Goal: Ask a question

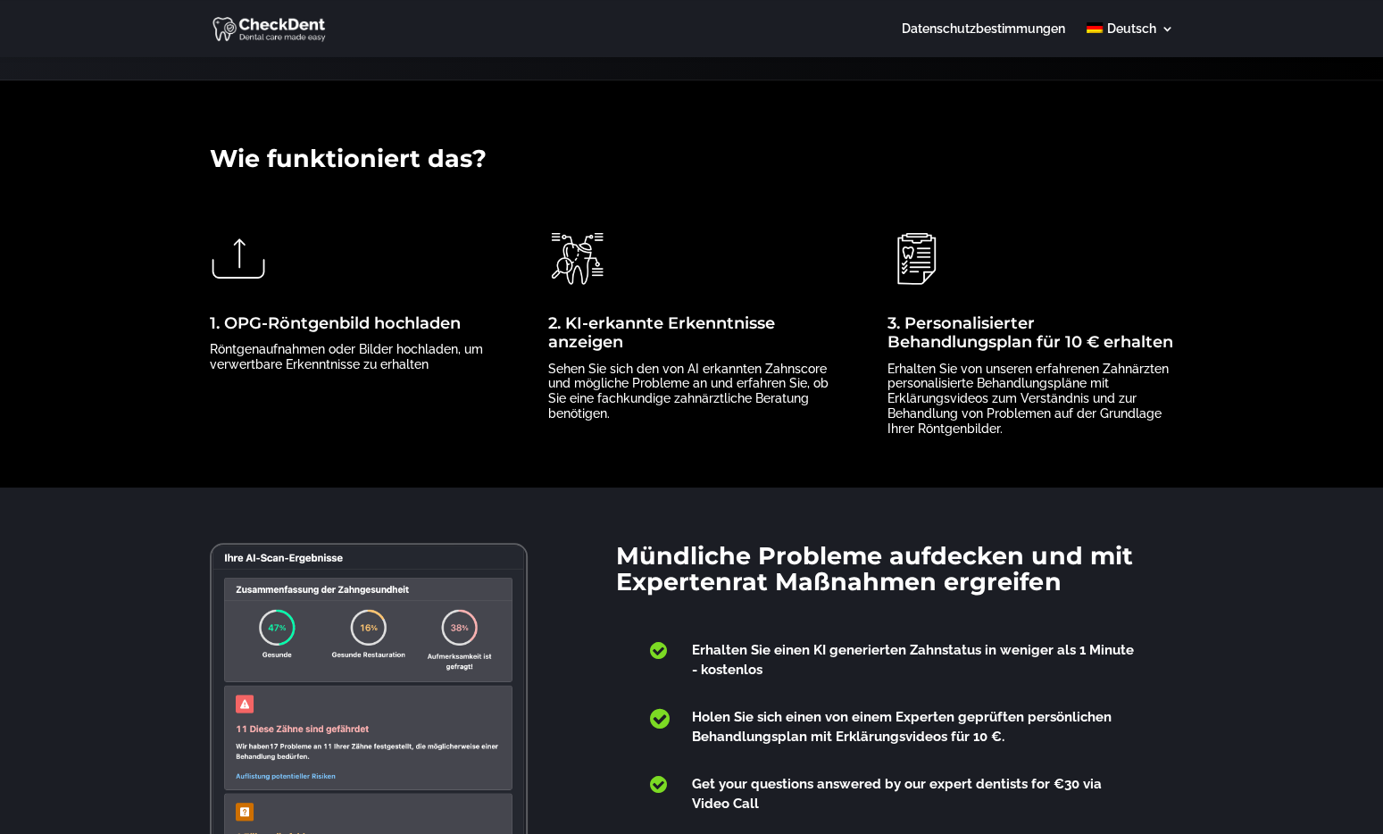
scroll to position [464, 0]
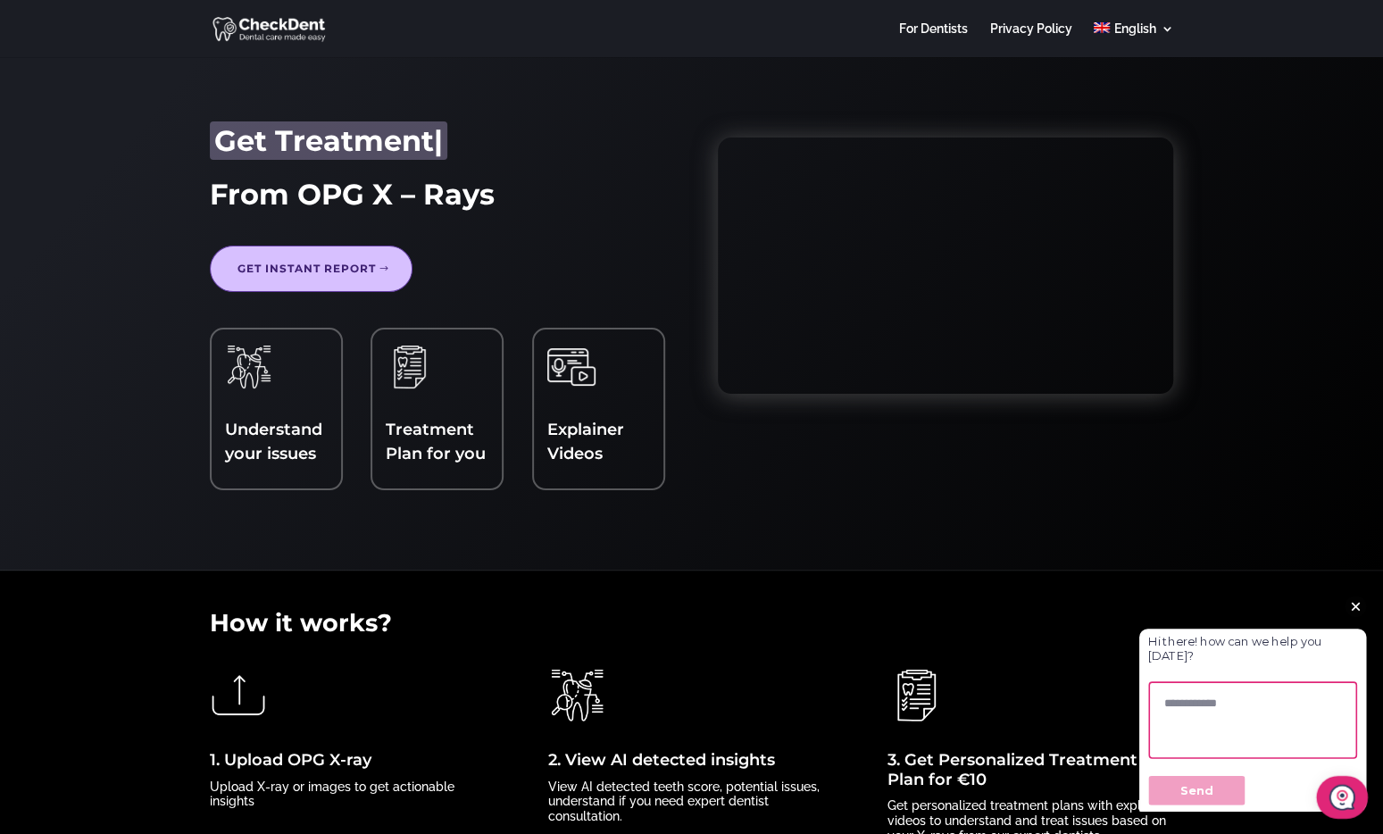
click at [1199, 729] on textarea at bounding box center [1284, 751] width 261 height 96
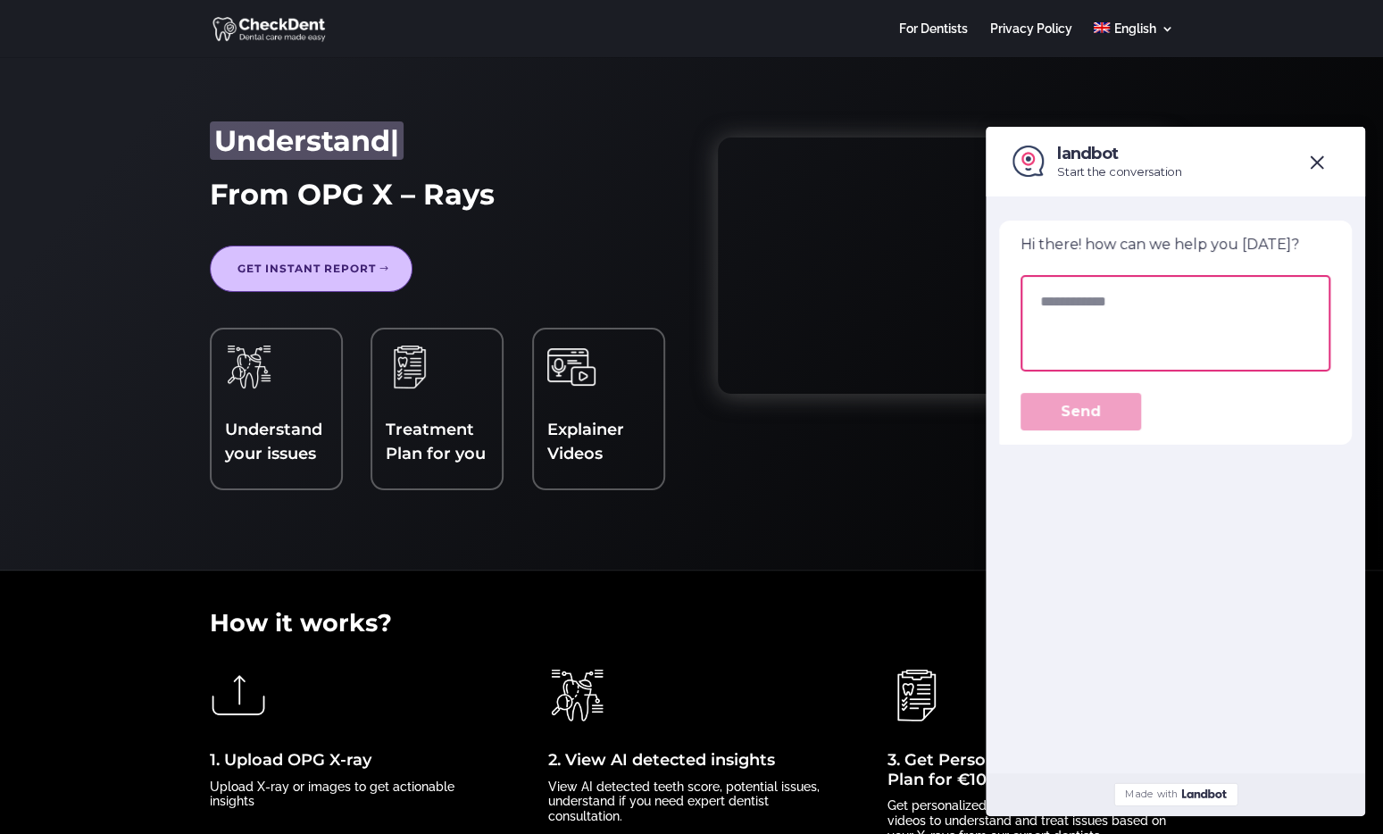
click at [1046, 313] on textarea at bounding box center [1176, 323] width 310 height 96
type textarea "**********"
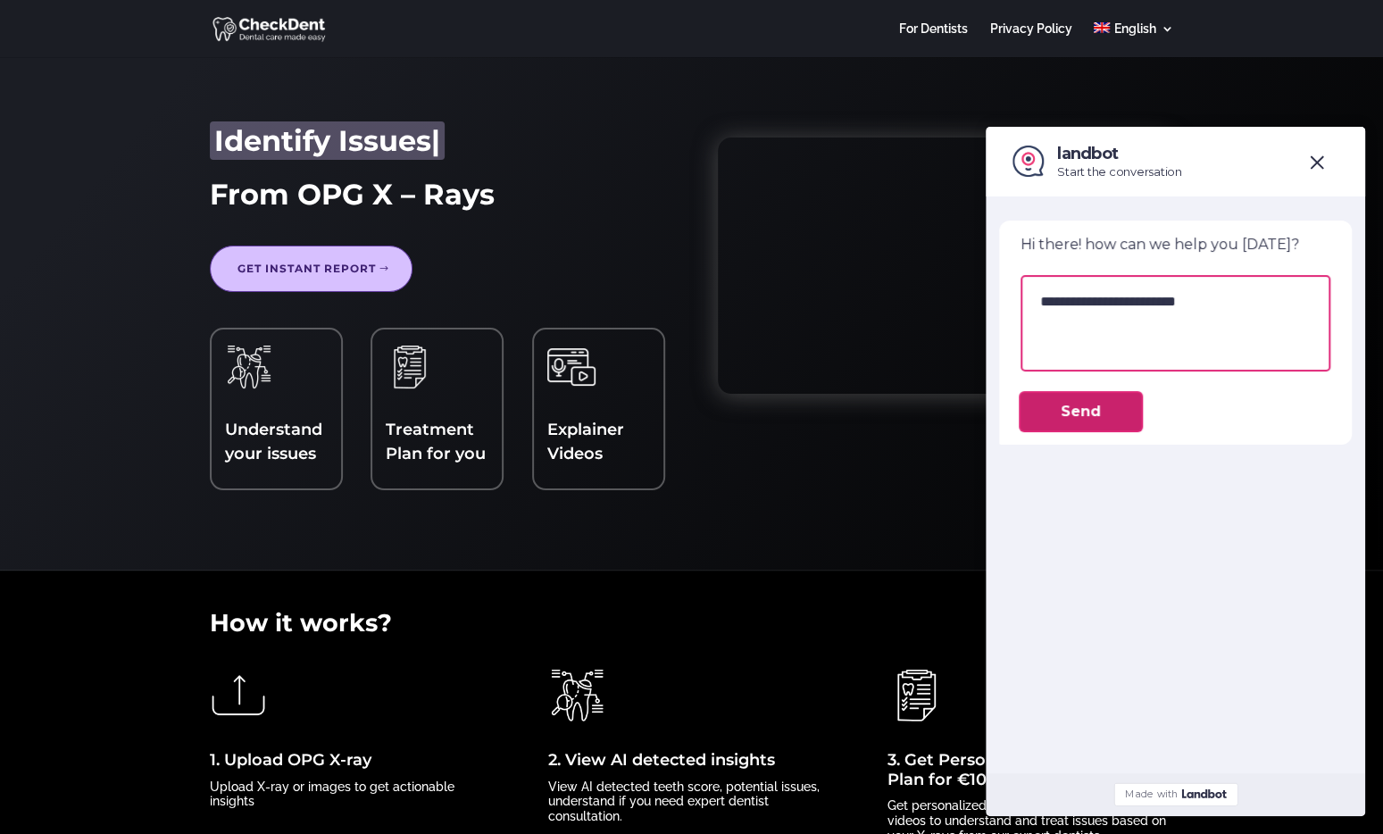
click at [1105, 419] on button "Send" at bounding box center [1081, 412] width 121 height 38
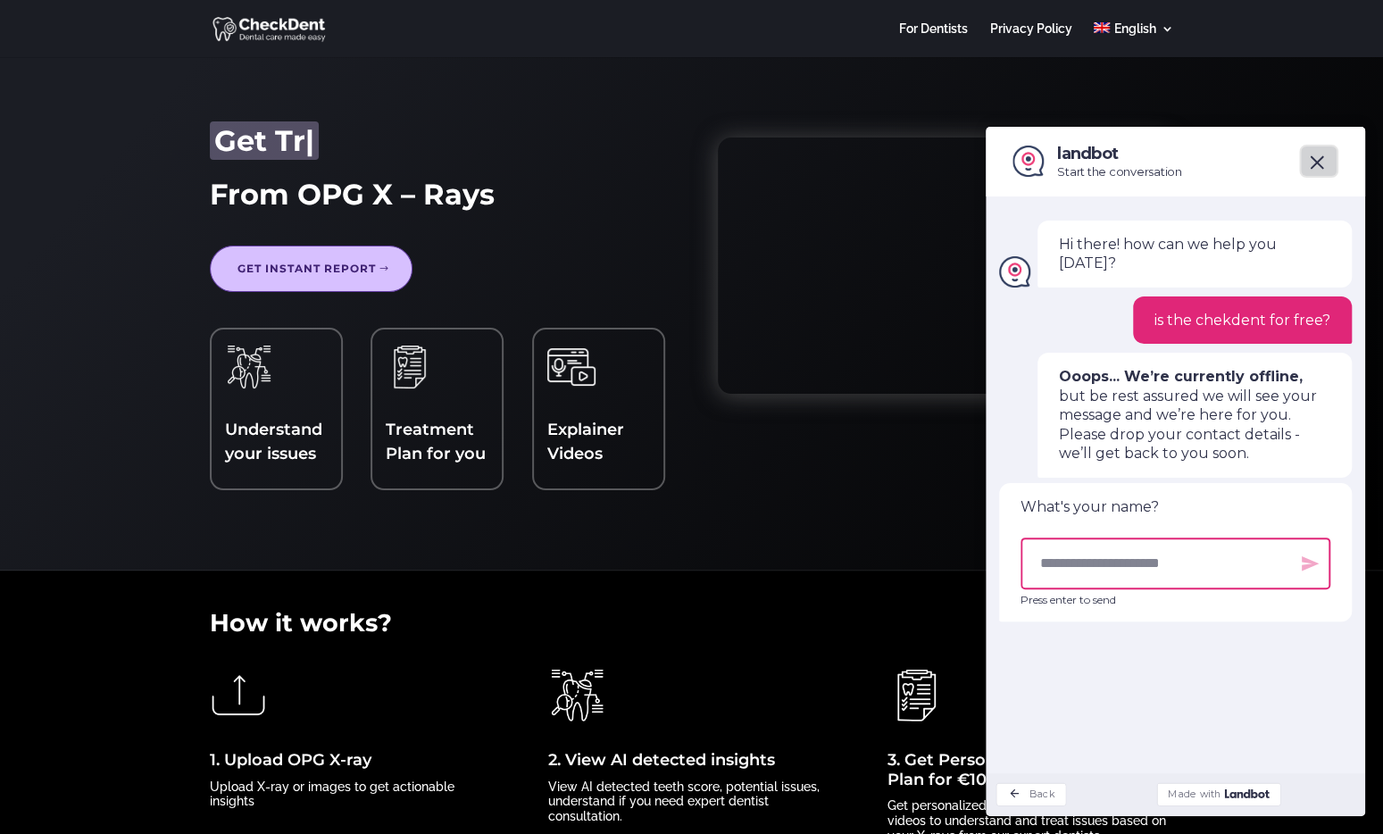
click at [1325, 165] on button "close" at bounding box center [1319, 161] width 39 height 33
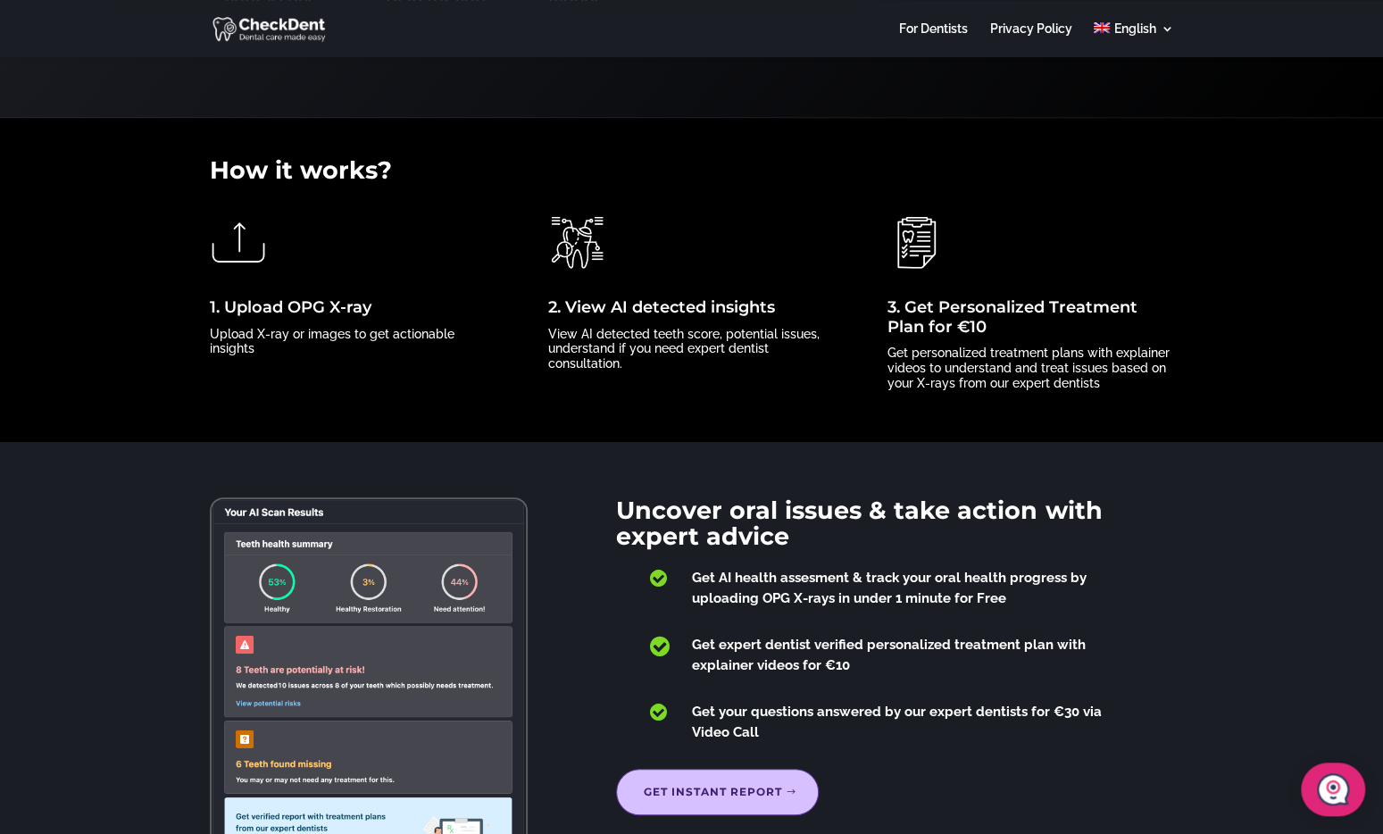
scroll to position [464, 0]
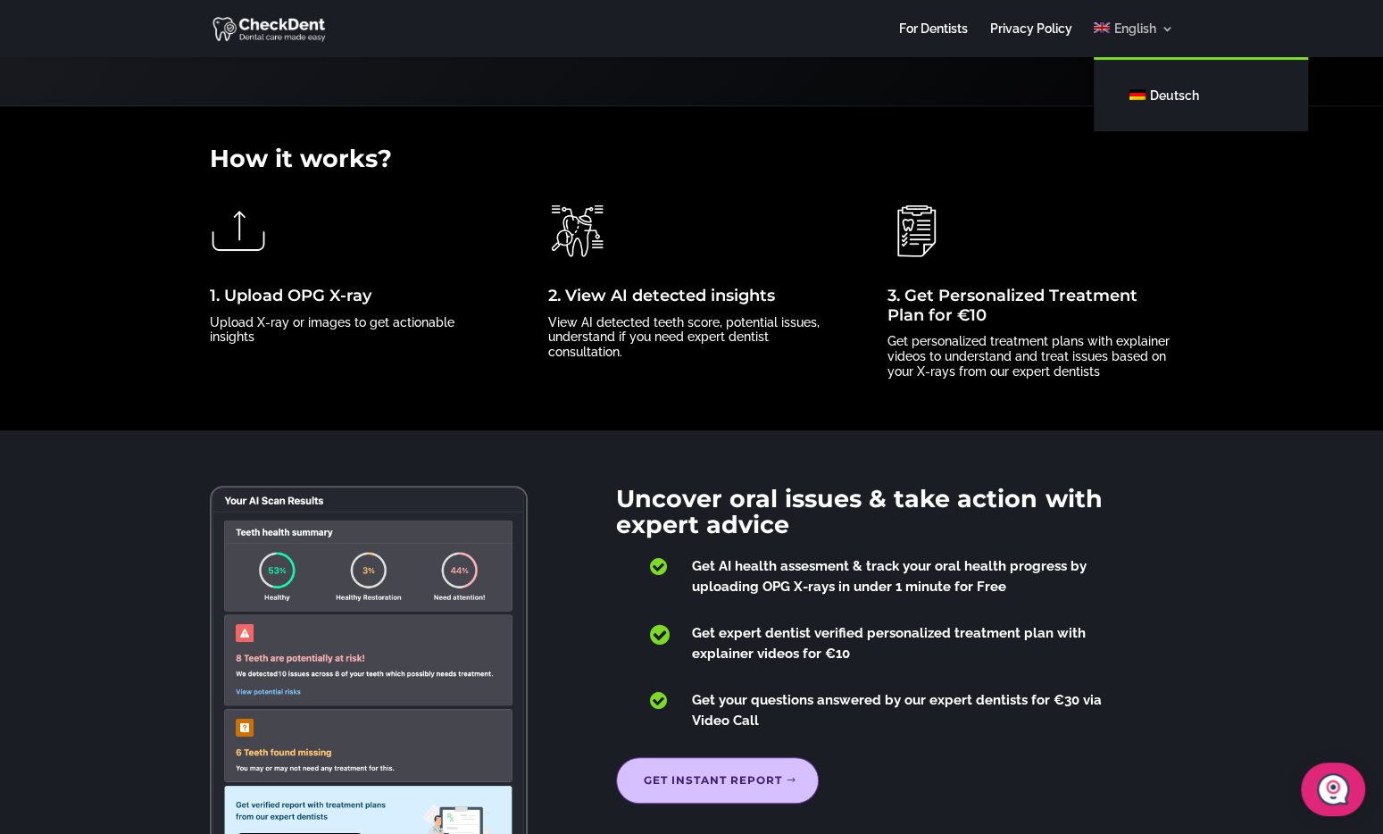
click at [1167, 31] on link "English" at bounding box center [1133, 39] width 79 height 35
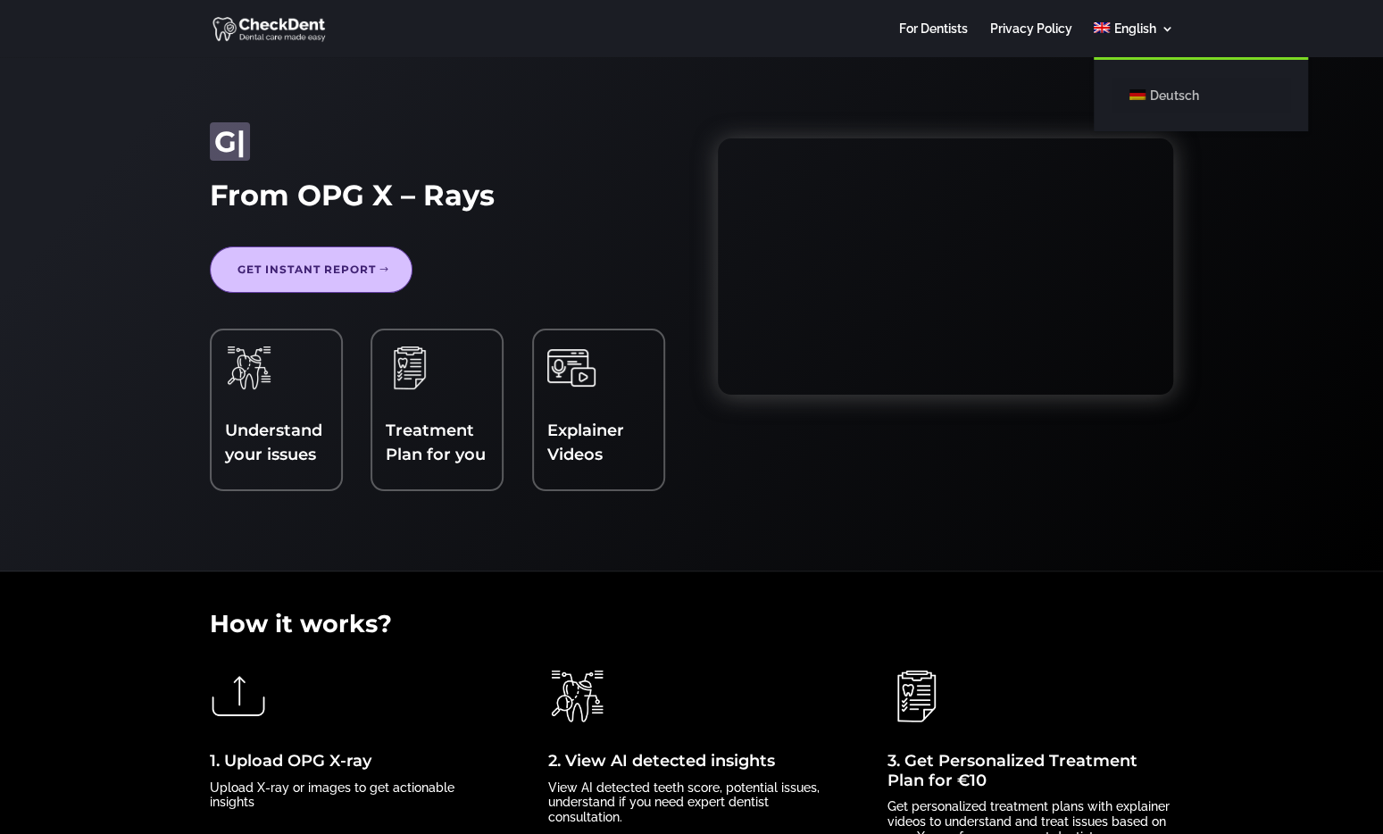
click at [1148, 97] on link "Deutsch" at bounding box center [1201, 96] width 179 height 36
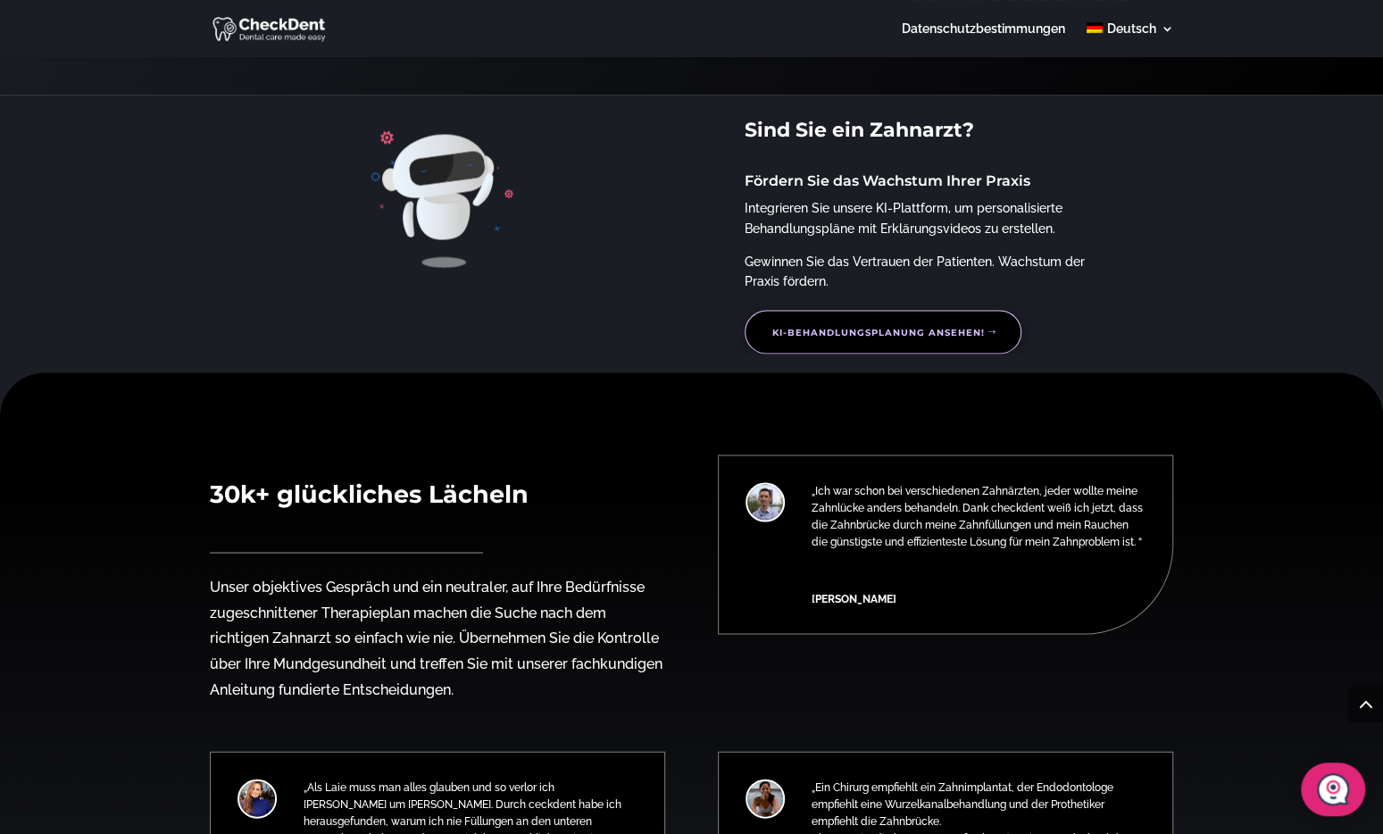
scroll to position [1858, 0]
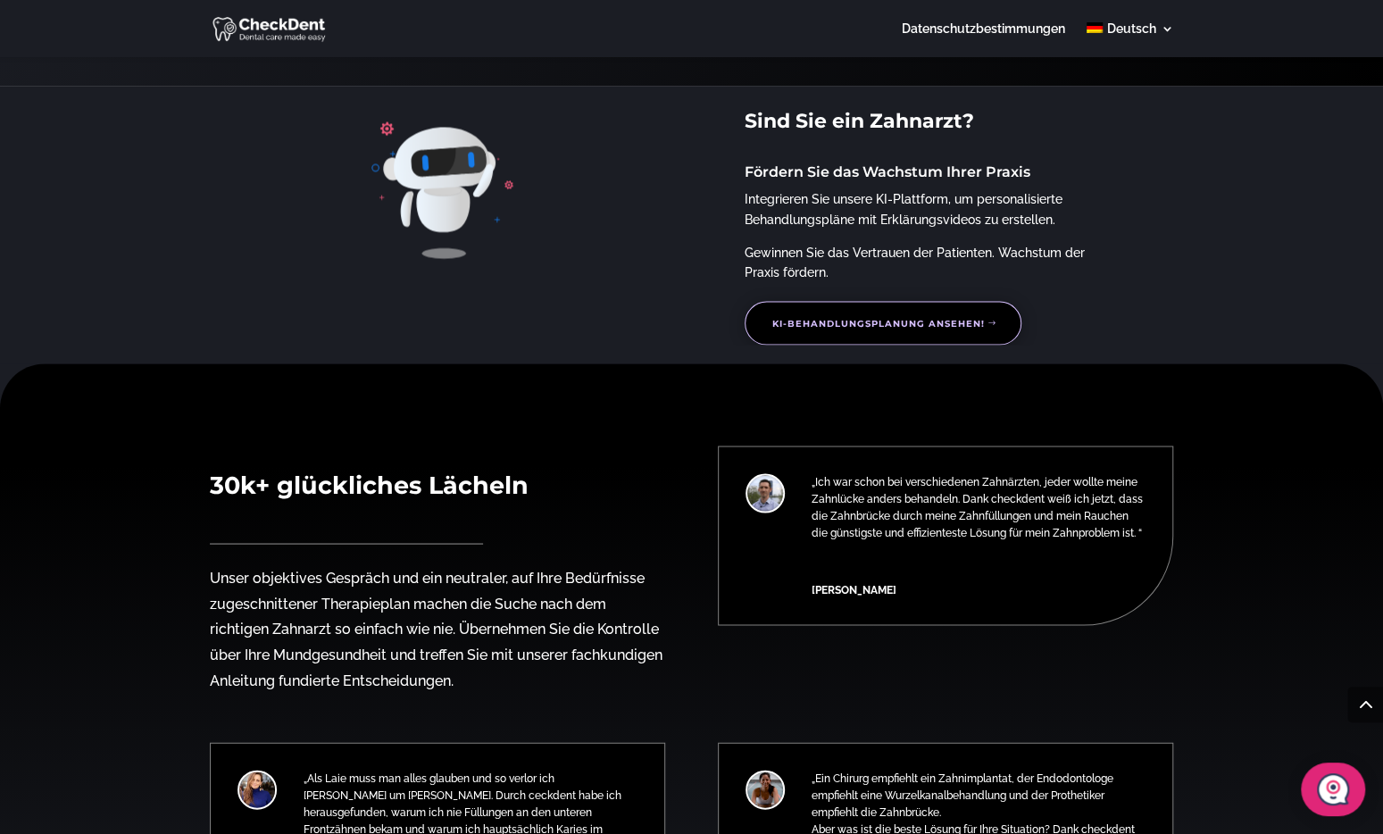
click at [949, 341] on link "KI-Behandlungsplanung ansehen!" at bounding box center [883, 323] width 277 height 44
